Goal: Transaction & Acquisition: Purchase product/service

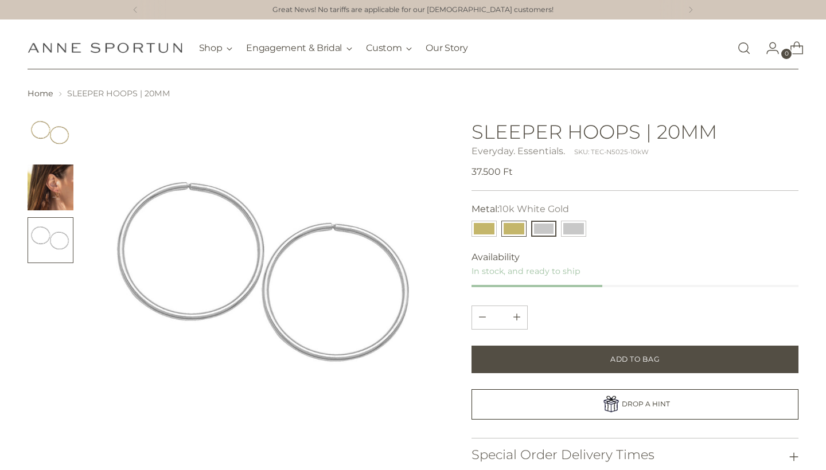
click at [516, 226] on button "14k Yellow Gold" at bounding box center [513, 229] width 25 height 16
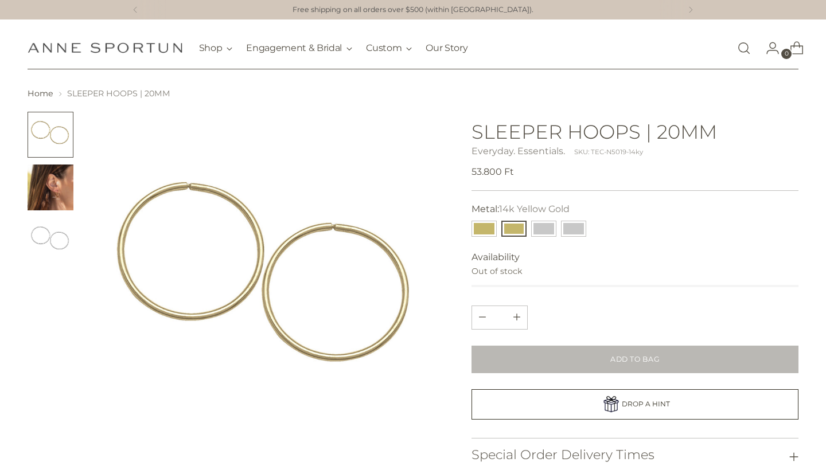
click at [60, 193] on img "Change image to image 2" at bounding box center [51, 188] width 46 height 46
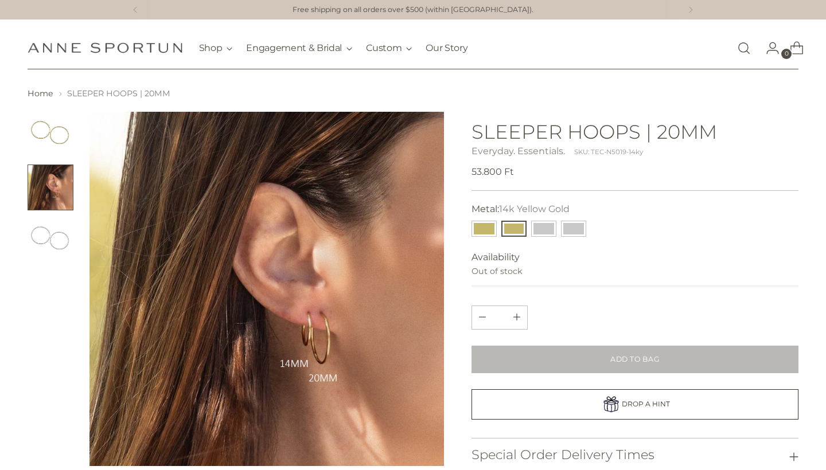
click at [53, 135] on img "Change image to image 1" at bounding box center [51, 135] width 46 height 46
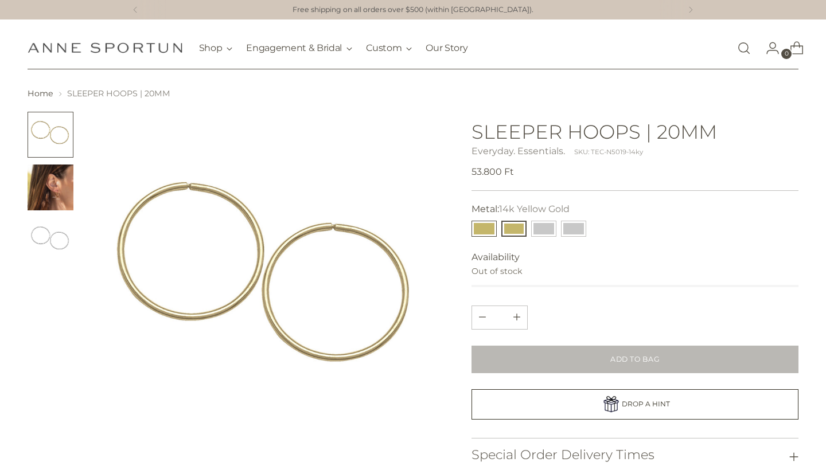
click at [480, 230] on button "10k Yellow Gold" at bounding box center [483, 229] width 25 height 16
click at [514, 228] on button "14k Yellow Gold" at bounding box center [513, 229] width 25 height 16
click at [548, 228] on button "10k White Gold" at bounding box center [543, 229] width 25 height 16
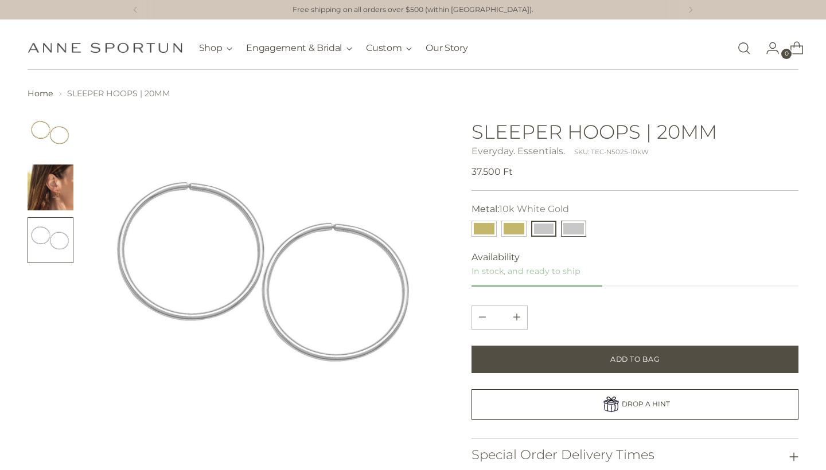
click at [581, 229] on button "14k White Gold" at bounding box center [573, 229] width 25 height 16
